Goal: Find specific page/section: Find specific page/section

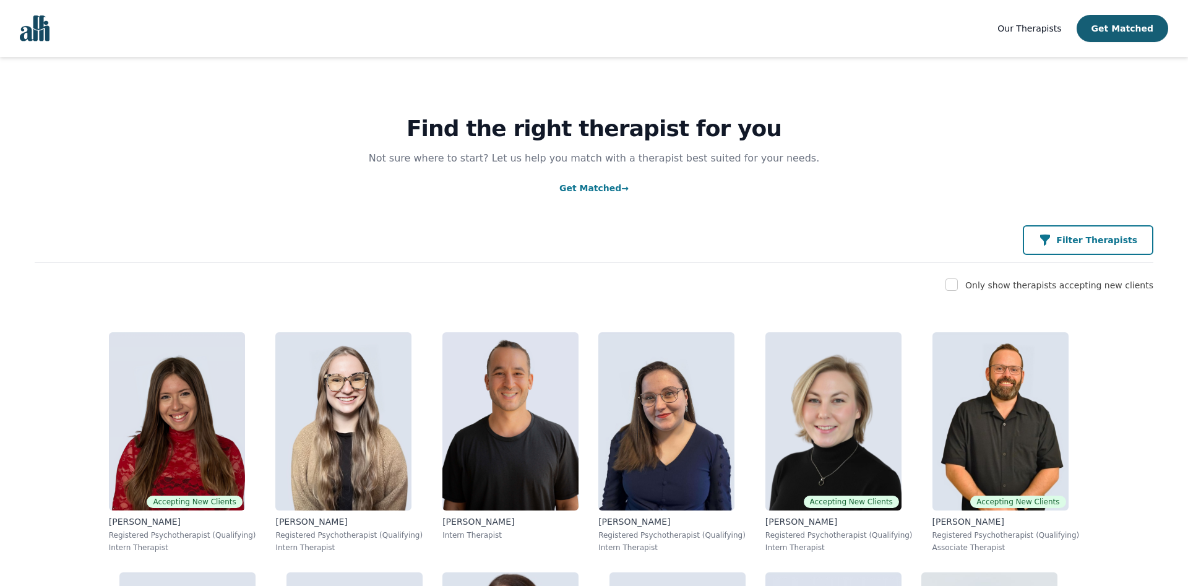
click at [1092, 247] on button "Filter Therapists" at bounding box center [1088, 240] width 131 height 30
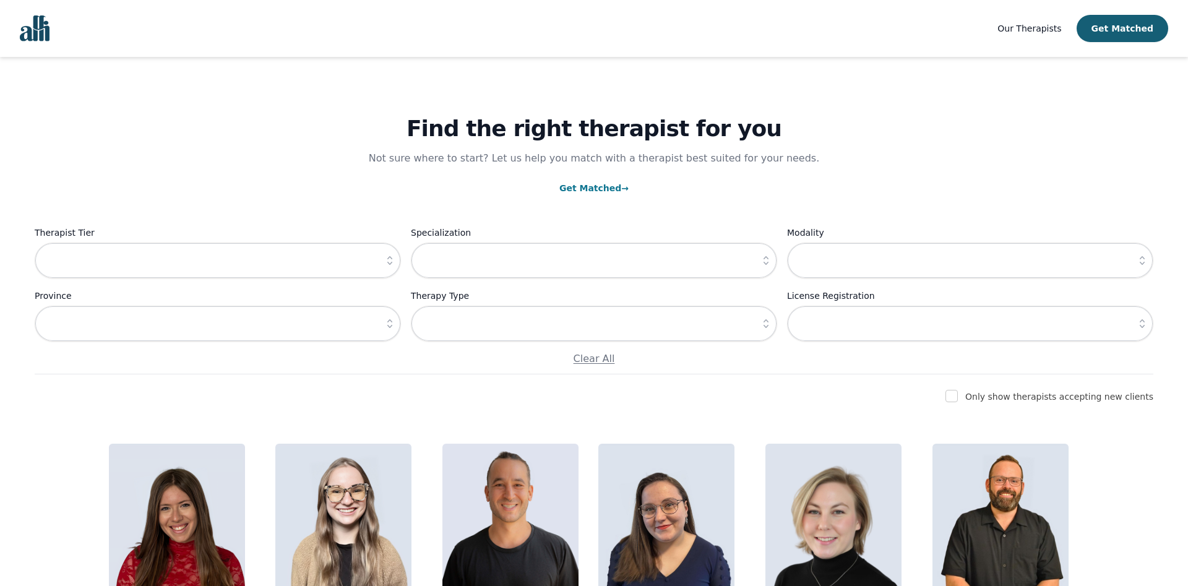
click at [387, 264] on icon "button" at bounding box center [390, 260] width 12 height 12
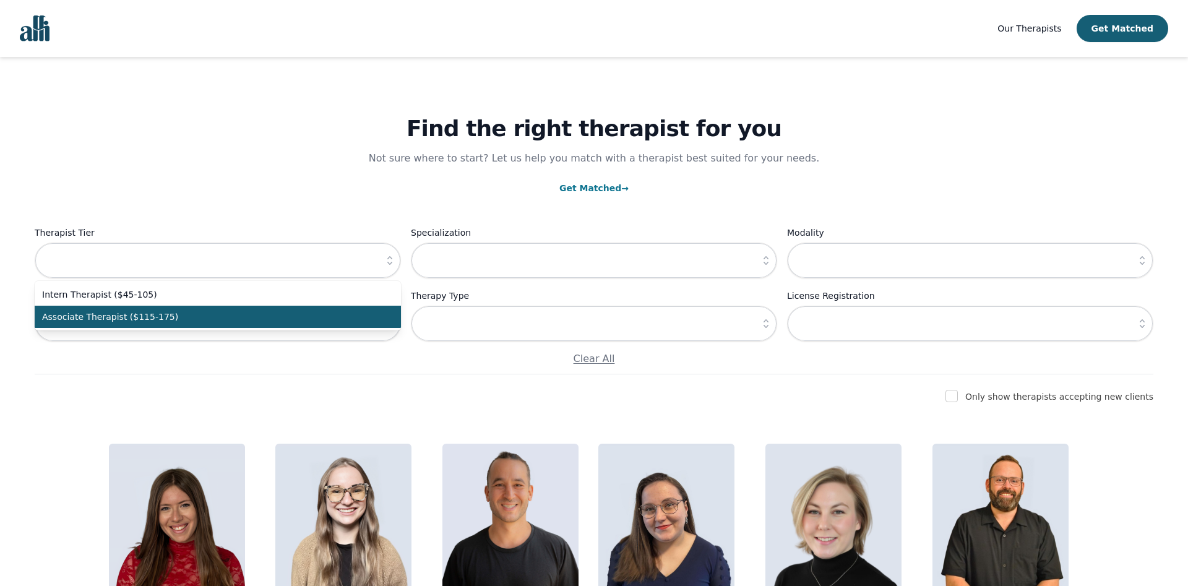
click at [194, 327] on li "Associate Therapist ($115-175)" at bounding box center [218, 317] width 366 height 22
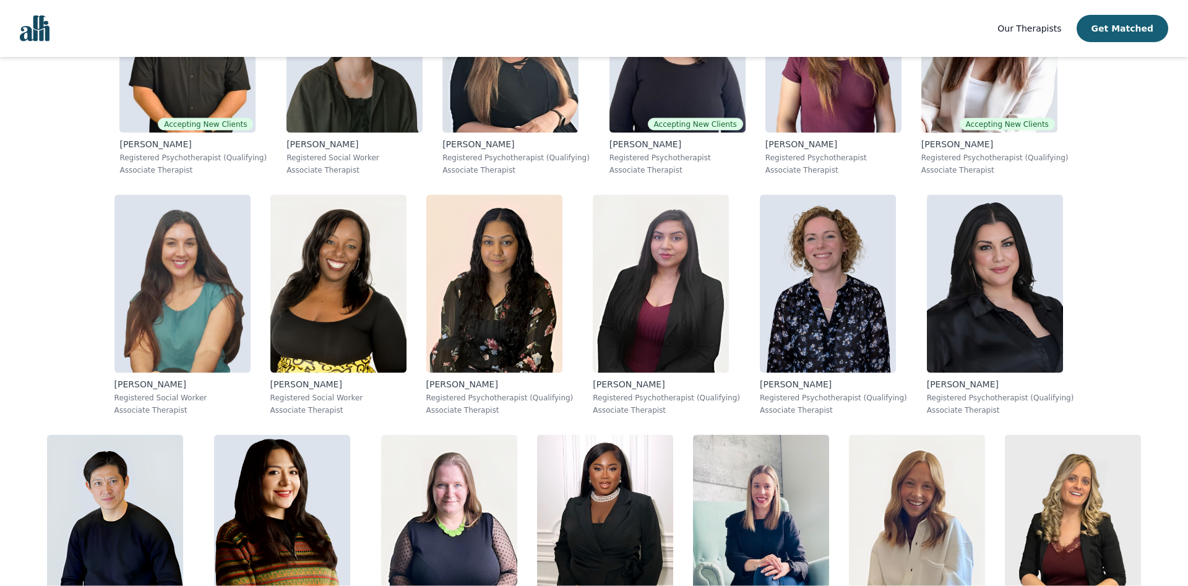
scroll to position [174, 0]
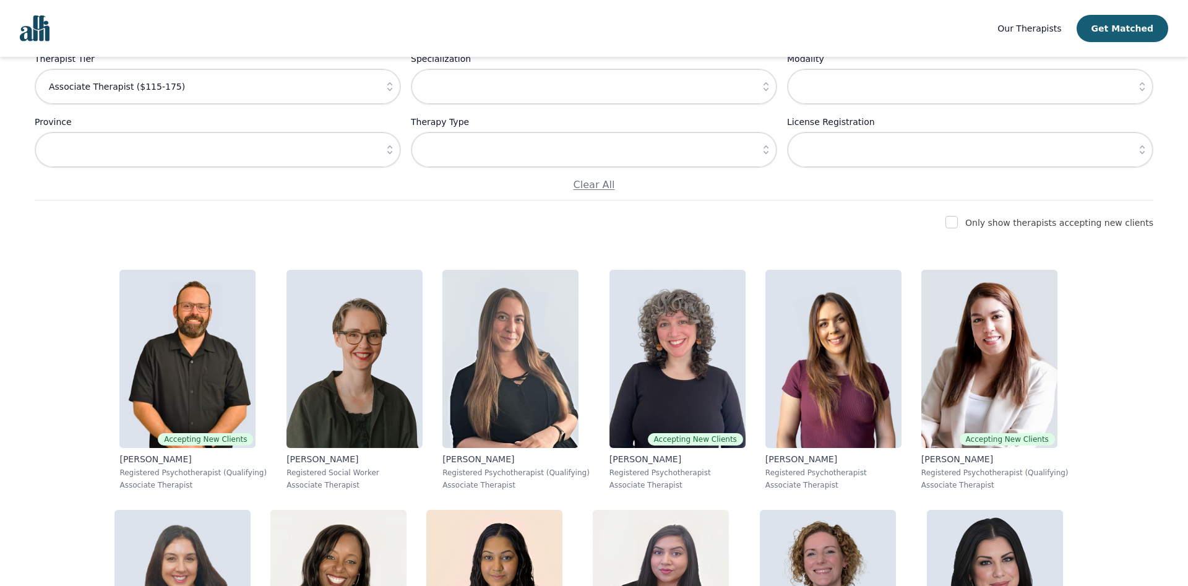
click at [385, 85] on icon "button" at bounding box center [390, 86] width 12 height 12
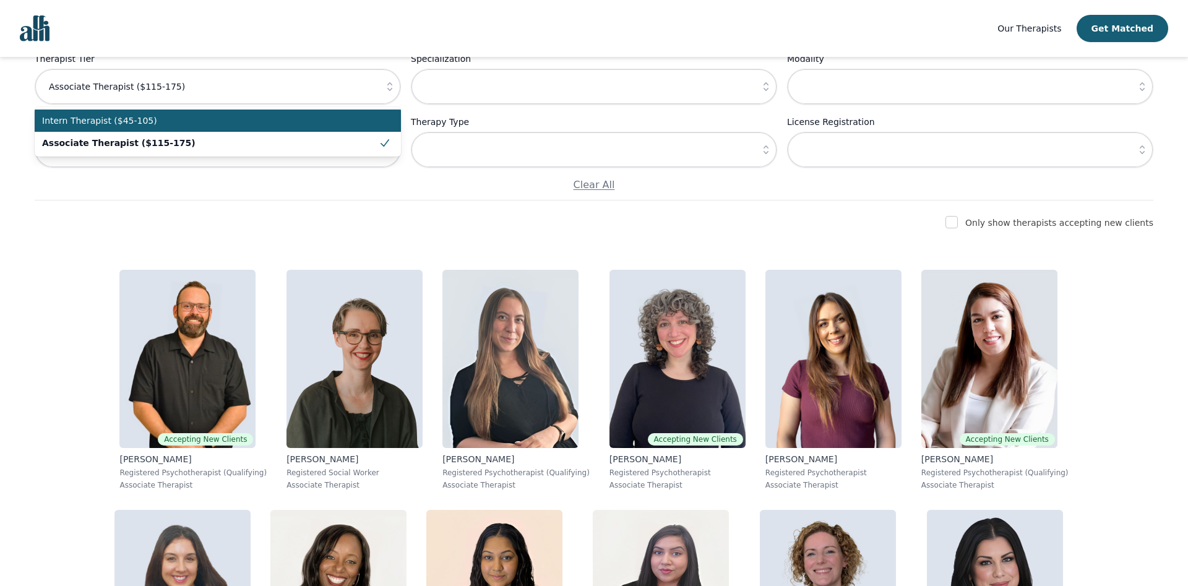
click at [179, 132] on li "Intern Therapist ($45-105)" at bounding box center [218, 121] width 366 height 22
type input "Intern Therapist ($45-105)"
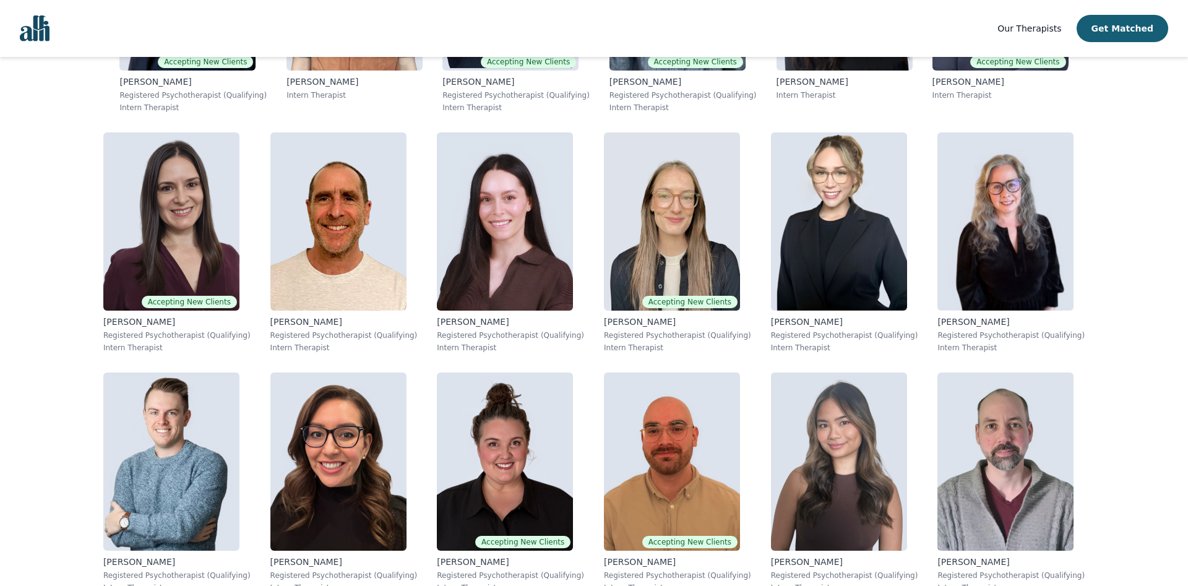
scroll to position [2130, 0]
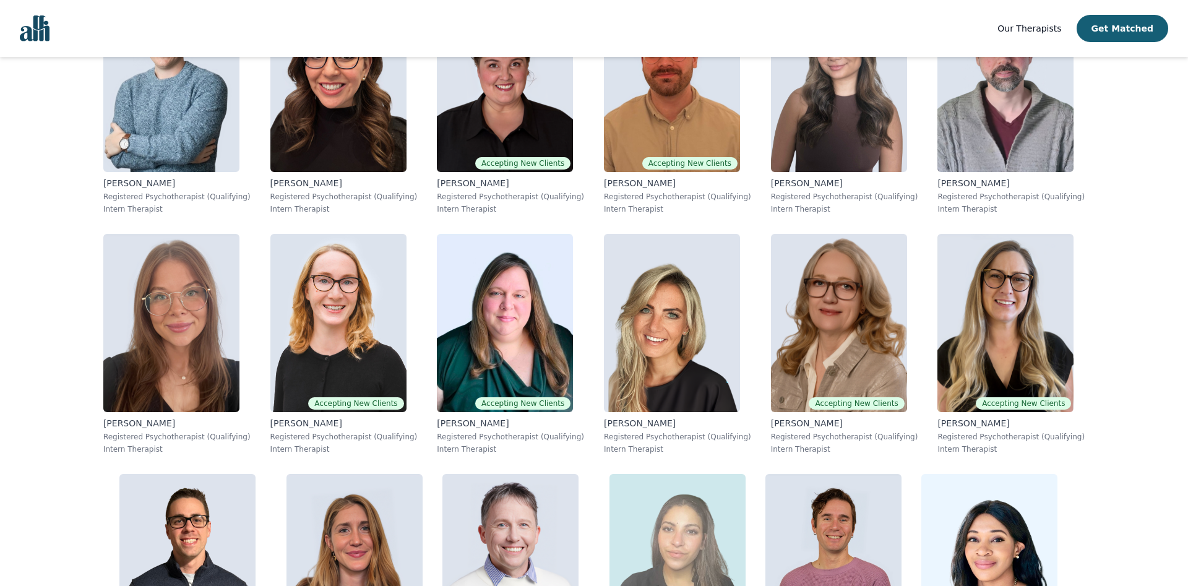
scroll to position [2509, 0]
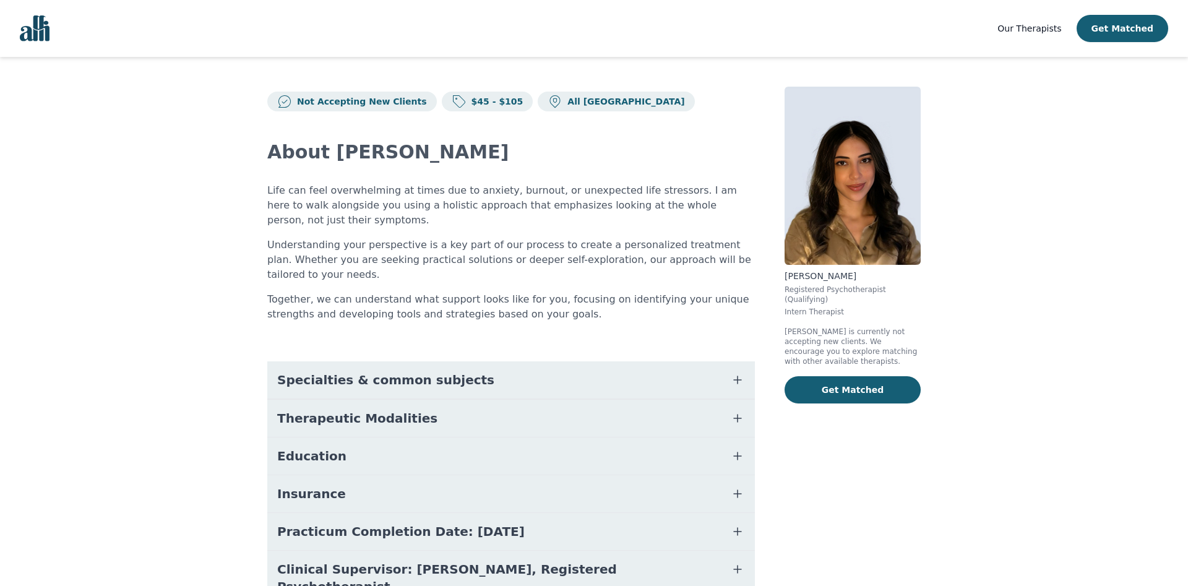
scroll to position [32, 0]
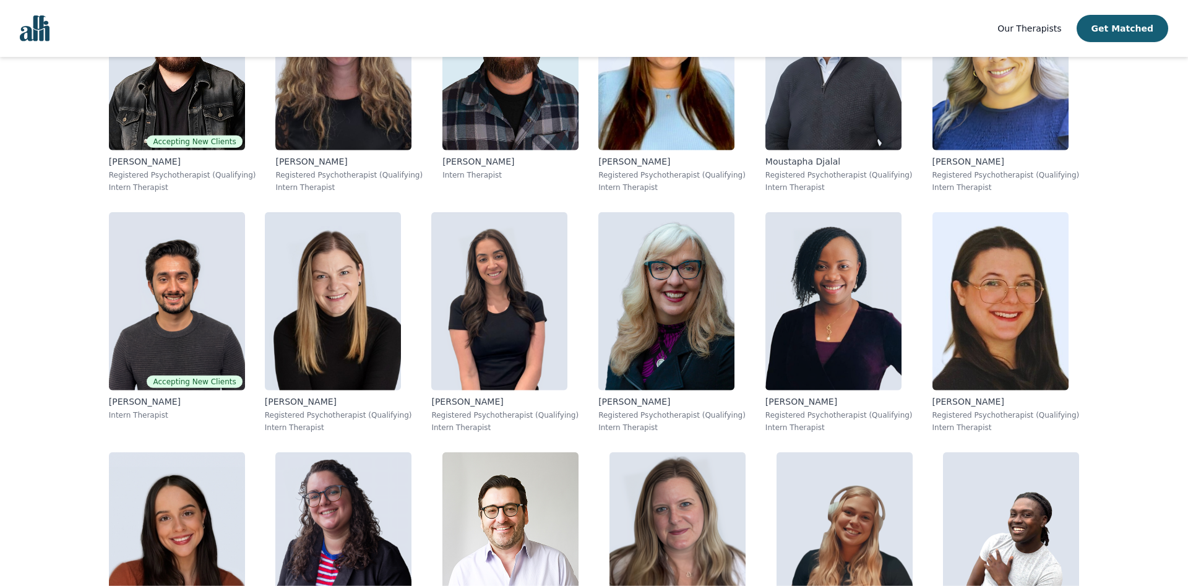
scroll to position [4926, 0]
